Goal: Task Accomplishment & Management: Manage account settings

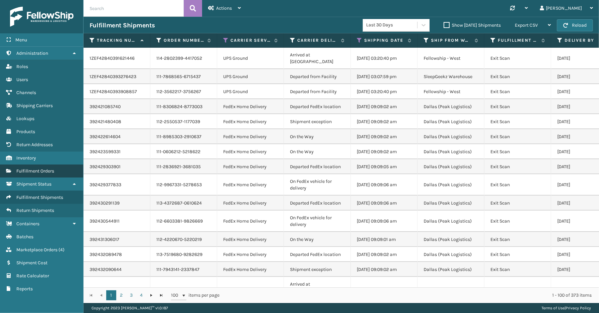
click at [35, 168] on span "Fulfillment Orders" at bounding box center [35, 171] width 38 height 6
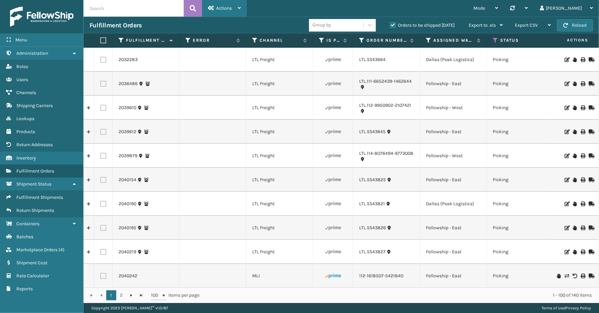
click at [229, 9] on span "Actions" at bounding box center [224, 8] width 16 height 6
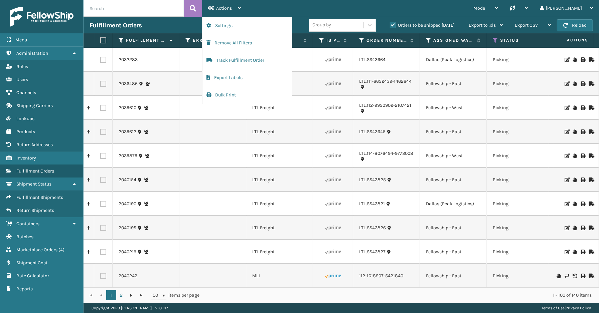
click at [392, 23] on label "Orders to be shipped [DATE]" at bounding box center [422, 25] width 65 height 6
click at [390, 23] on input "Orders to be shipped [DATE]" at bounding box center [390, 23] width 0 height 4
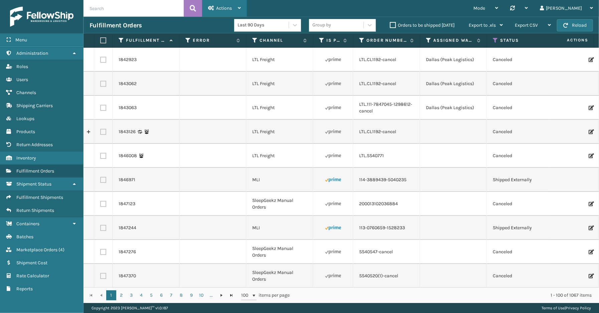
click at [211, 10] on icon at bounding box center [211, 8] width 6 height 5
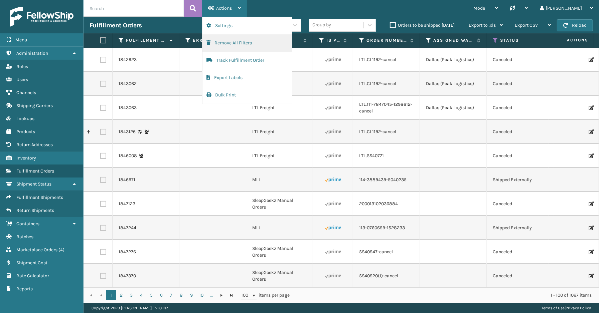
click at [223, 45] on button "Remove All Filters" at bounding box center [246, 42] width 89 height 17
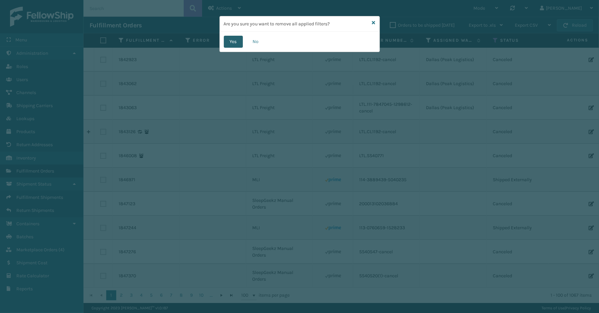
click at [238, 43] on button "Yes" at bounding box center [233, 42] width 19 height 12
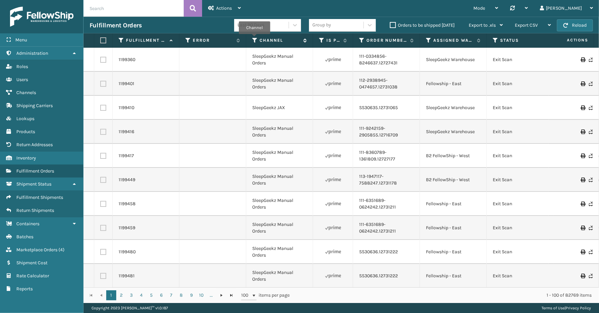
click at [254, 39] on icon at bounding box center [254, 40] width 5 height 6
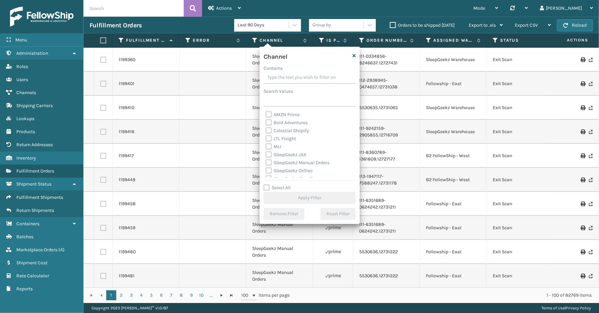
click at [265, 189] on label "Select All" at bounding box center [276, 188] width 27 height 6
click at [265, 185] on input "Select All" at bounding box center [313, 184] width 100 height 1
checkbox input "true"
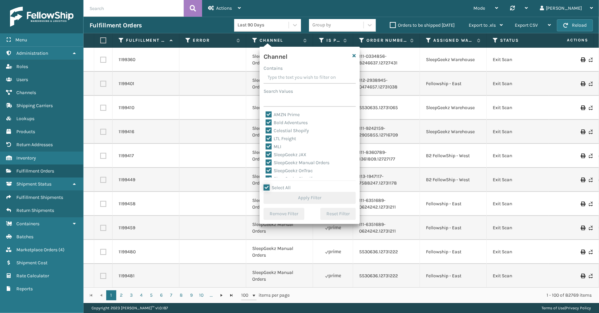
checkbox input "true"
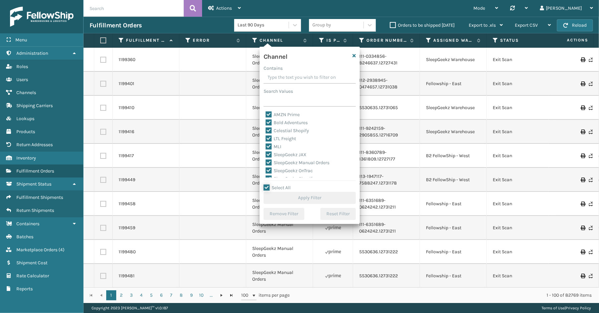
checkbox input "true"
click at [282, 139] on label "LTL Freight" at bounding box center [280, 139] width 30 height 6
click at [266, 139] on input "LTL Freight" at bounding box center [265, 137] width 0 height 4
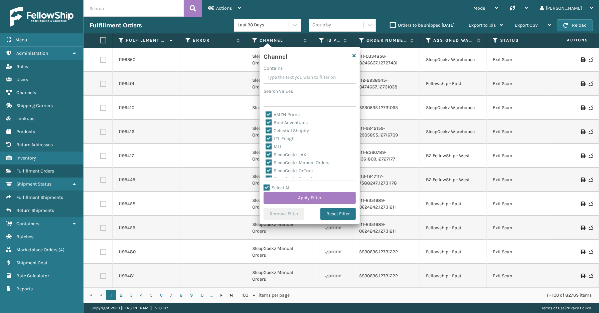
checkbox input "false"
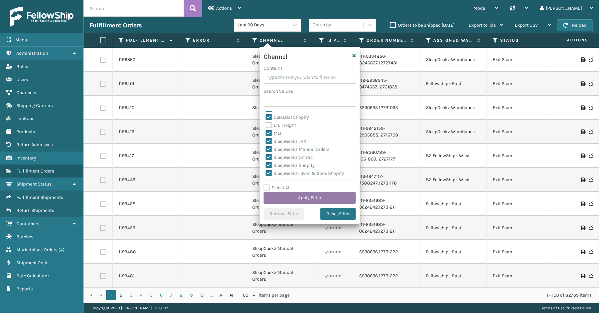
click at [318, 198] on button "Apply Filter" at bounding box center [309, 198] width 92 height 12
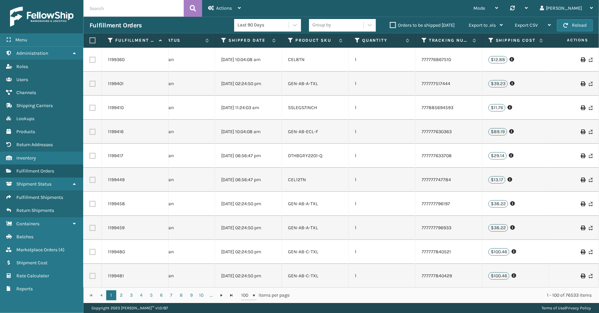
scroll to position [0, 372]
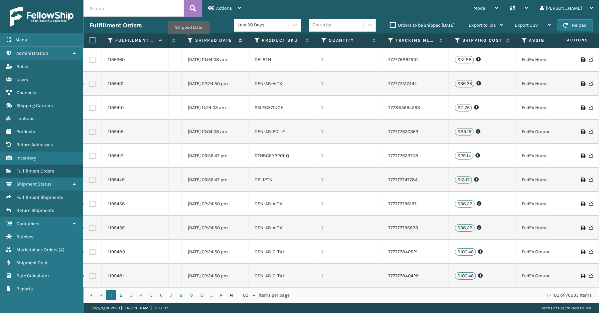
click at [188, 38] on icon at bounding box center [190, 40] width 5 height 6
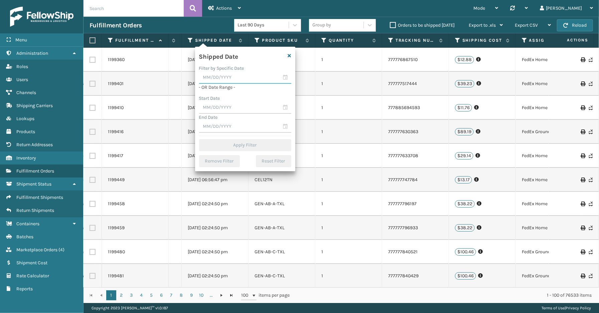
click at [284, 78] on input "text" at bounding box center [245, 78] width 92 height 12
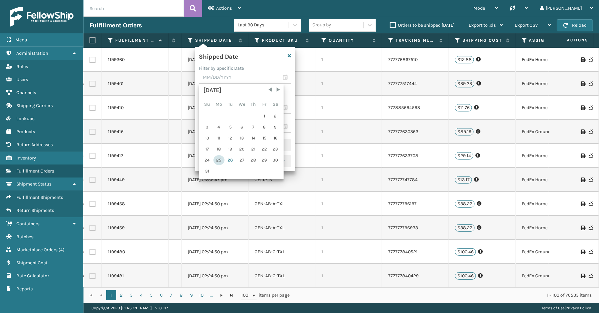
click at [218, 158] on div "25" at bounding box center [218, 160] width 11 height 10
type input "[DATE]"
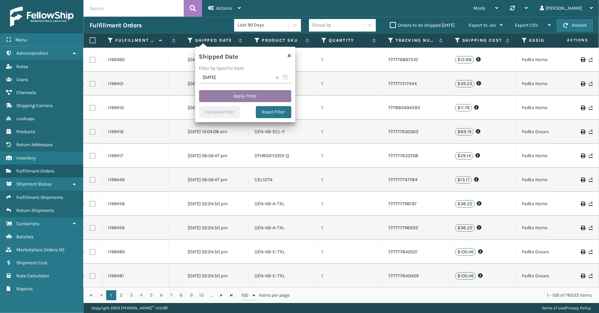
click at [232, 97] on button "Apply Filter" at bounding box center [245, 96] width 92 height 12
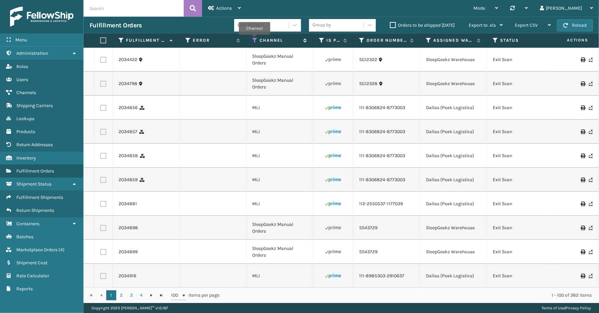
click at [254, 39] on icon at bounding box center [254, 40] width 5 height 6
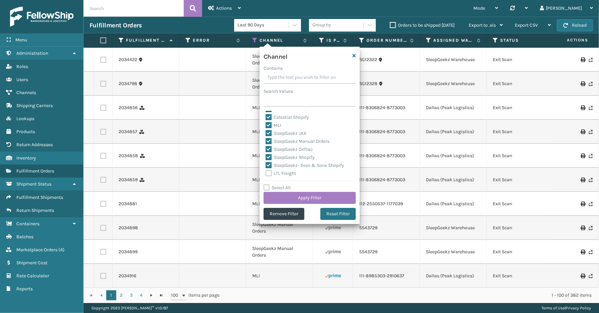
scroll to position [0, 0]
click at [314, 295] on div "1 - 100 of 382 items" at bounding box center [410, 295] width 362 height 7
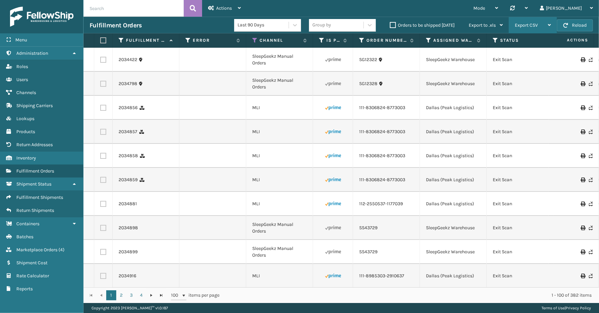
click at [529, 25] on span "Export CSV" at bounding box center [525, 25] width 23 height 6
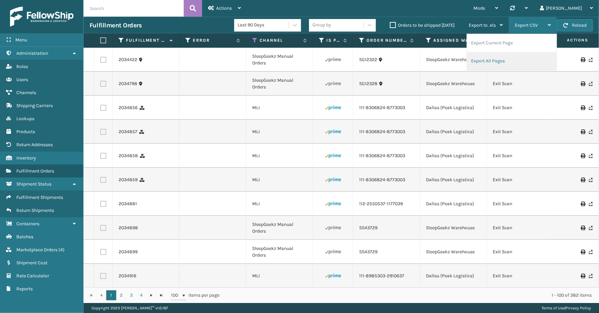
click at [493, 56] on li "Export All Pages" at bounding box center [511, 61] width 89 height 18
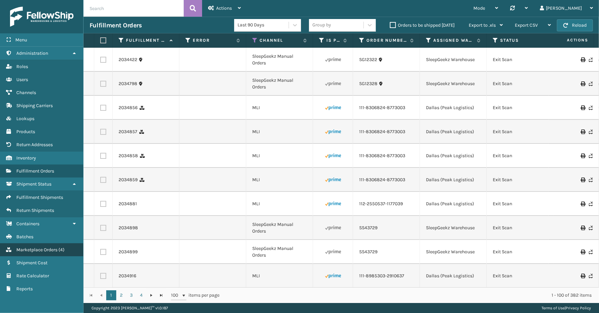
click at [42, 247] on span "Marketplace Orders" at bounding box center [36, 250] width 41 height 6
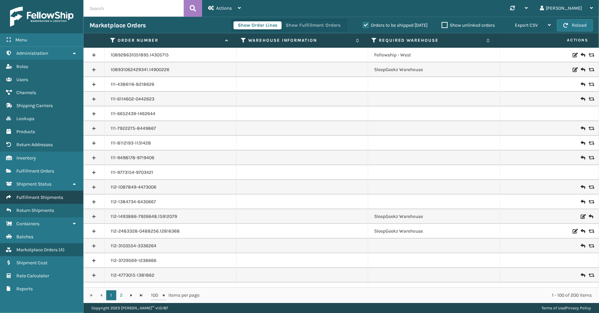
click at [30, 195] on span "Fulfillment Shipments" at bounding box center [39, 198] width 47 height 6
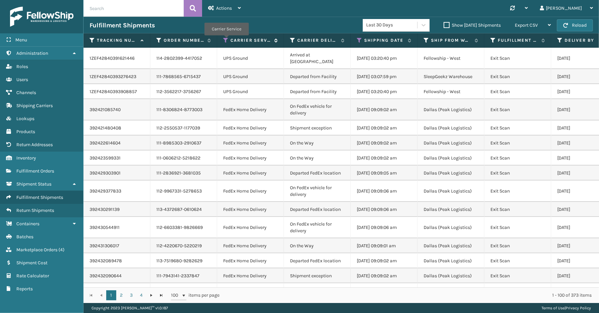
click at [226, 40] on icon at bounding box center [225, 40] width 5 height 6
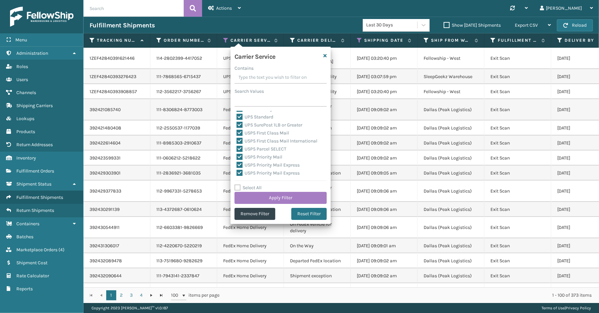
scroll to position [205, 0]
click at [246, 186] on label "Select All" at bounding box center [247, 188] width 27 height 6
click at [246, 185] on input "Select All" at bounding box center [284, 184] width 100 height 1
checkbox input "true"
click at [245, 174] on label "LTL" at bounding box center [243, 174] width 15 height 6
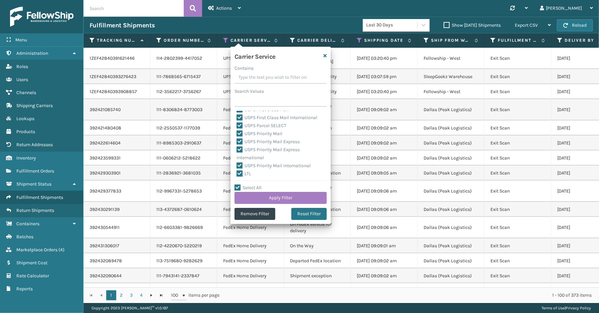
click at [237, 174] on input "LTL" at bounding box center [236, 172] width 0 height 4
checkbox input "false"
click at [282, 197] on button "Apply Filter" at bounding box center [280, 198] width 92 height 12
